Goal: Information Seeking & Learning: Learn about a topic

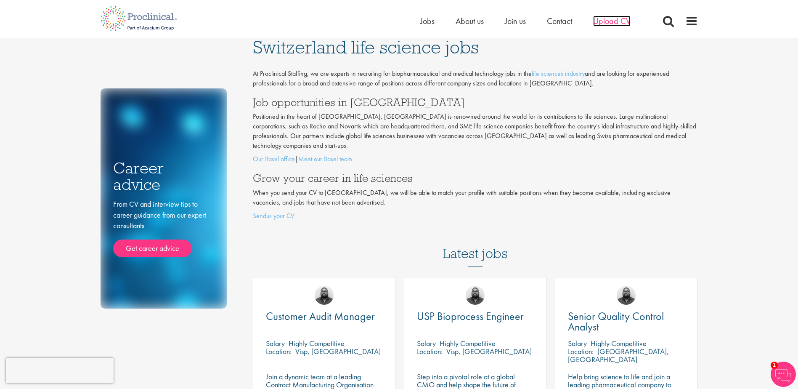
click at [628, 20] on span "Upload CV" at bounding box center [611, 21] width 37 height 11
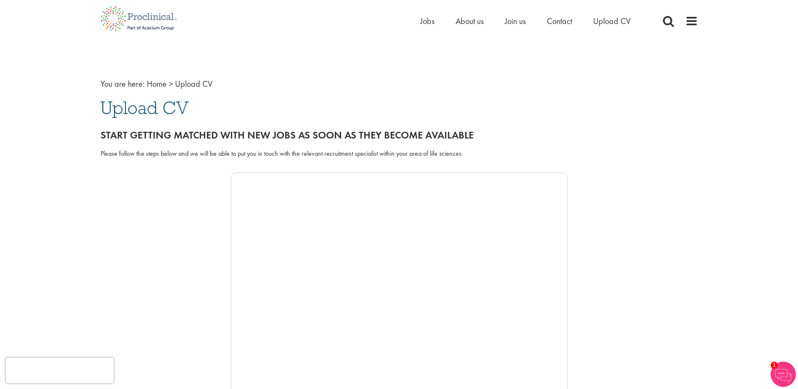
click at [431, 27] on li "Jobs" at bounding box center [427, 21] width 14 height 13
click at [429, 13] on div "Home Jobs About us Join us Contact Upload CV" at bounding box center [396, 16] width 604 height 32
click at [430, 11] on div "Home Jobs About us Join us Contact Upload CV" at bounding box center [396, 16] width 604 height 32
click at [427, 17] on span "Jobs" at bounding box center [427, 21] width 14 height 11
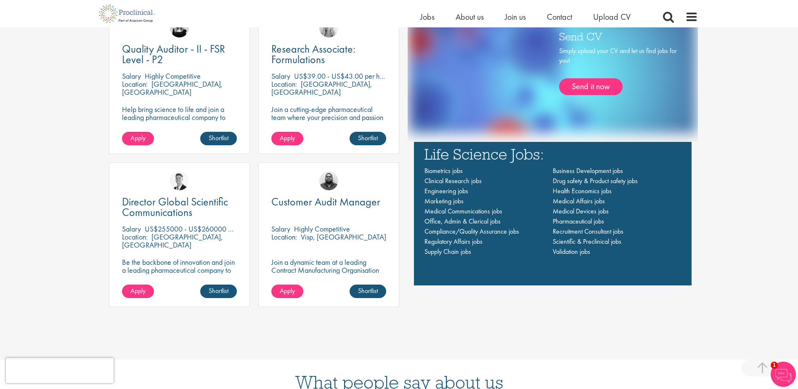
scroll to position [631, 0]
click at [598, 222] on span "Pharmaceutical jobs" at bounding box center [578, 220] width 51 height 9
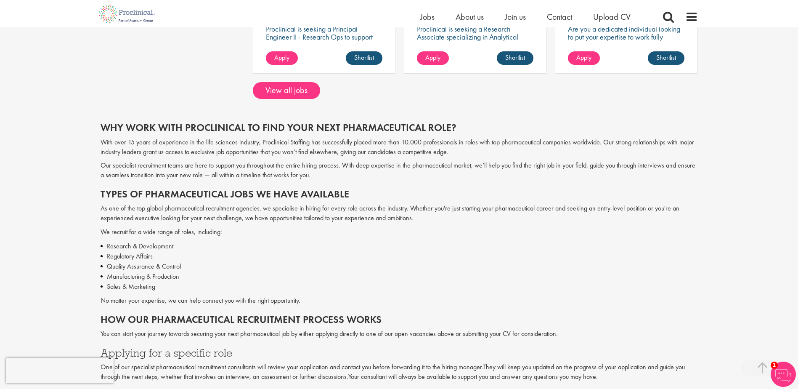
scroll to position [715, 0]
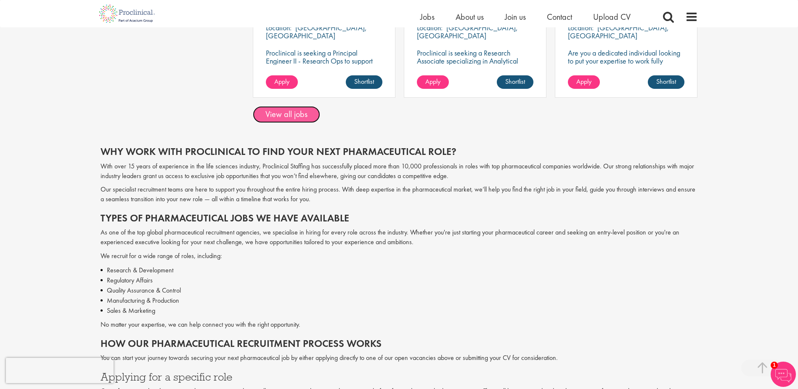
click at [303, 117] on link "View all jobs" at bounding box center [286, 114] width 67 height 17
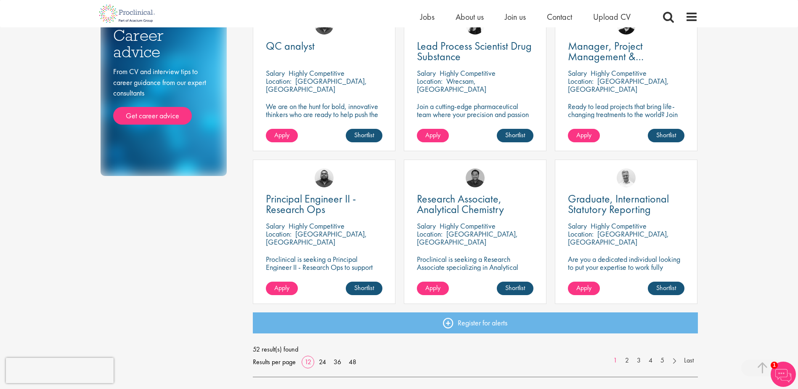
scroll to position [547, 0]
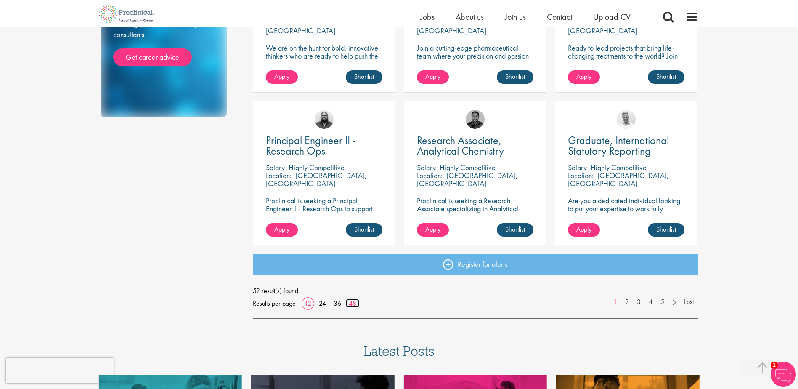
click at [351, 302] on link "48" at bounding box center [352, 303] width 13 height 9
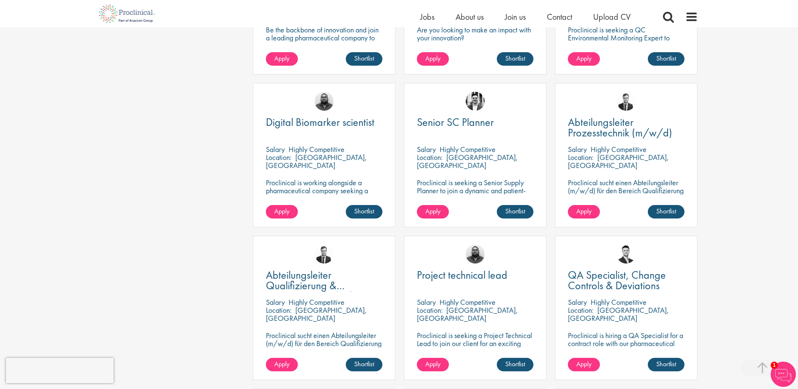
scroll to position [1094, 0]
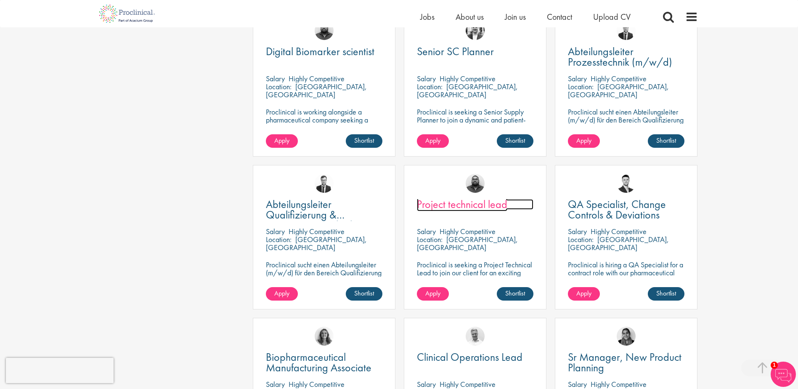
click at [467, 207] on span "Project technical lead" at bounding box center [462, 204] width 90 height 14
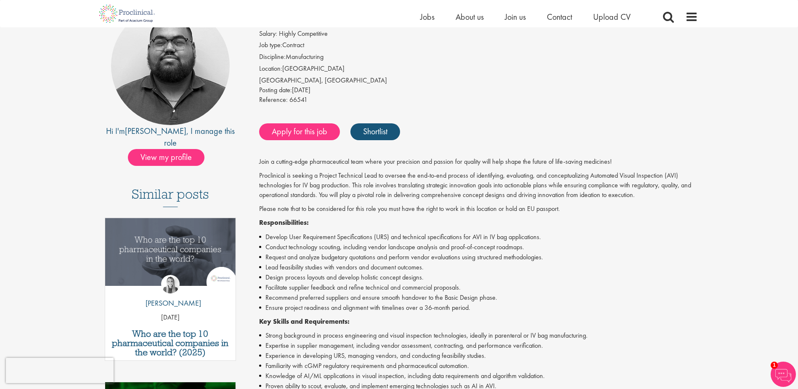
scroll to position [126, 0]
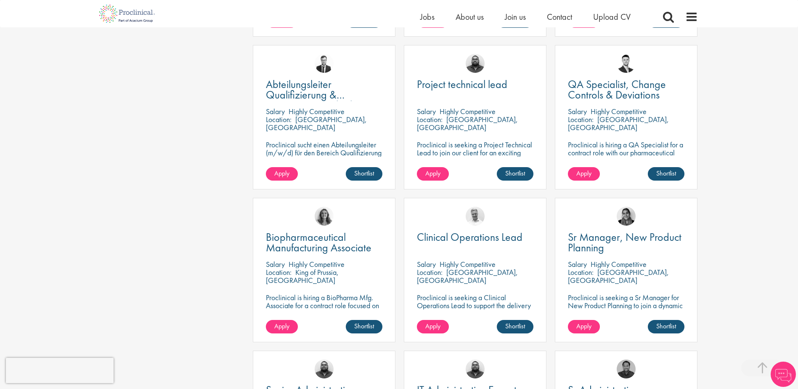
scroll to position [1222, 0]
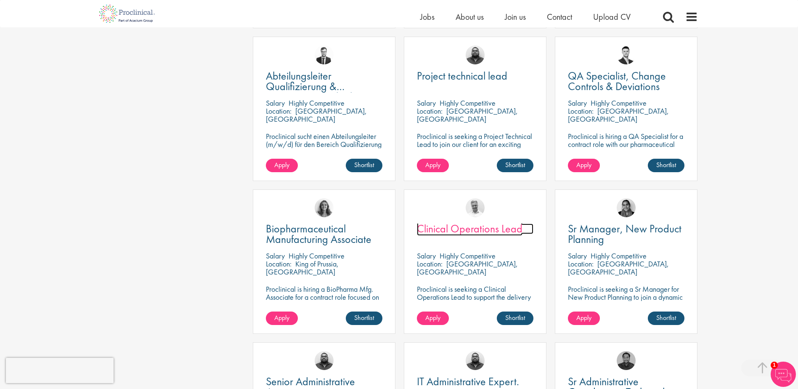
click at [460, 231] on span "Clinical Operations Lead" at bounding box center [470, 228] width 106 height 14
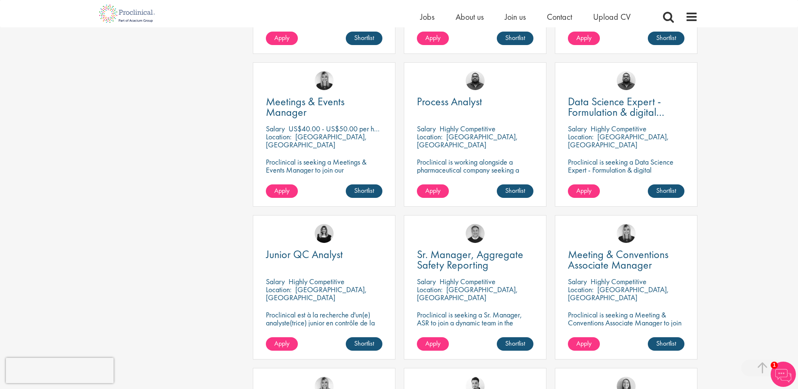
scroll to position [1948, 0]
